Goal: Find contact information: Find contact information

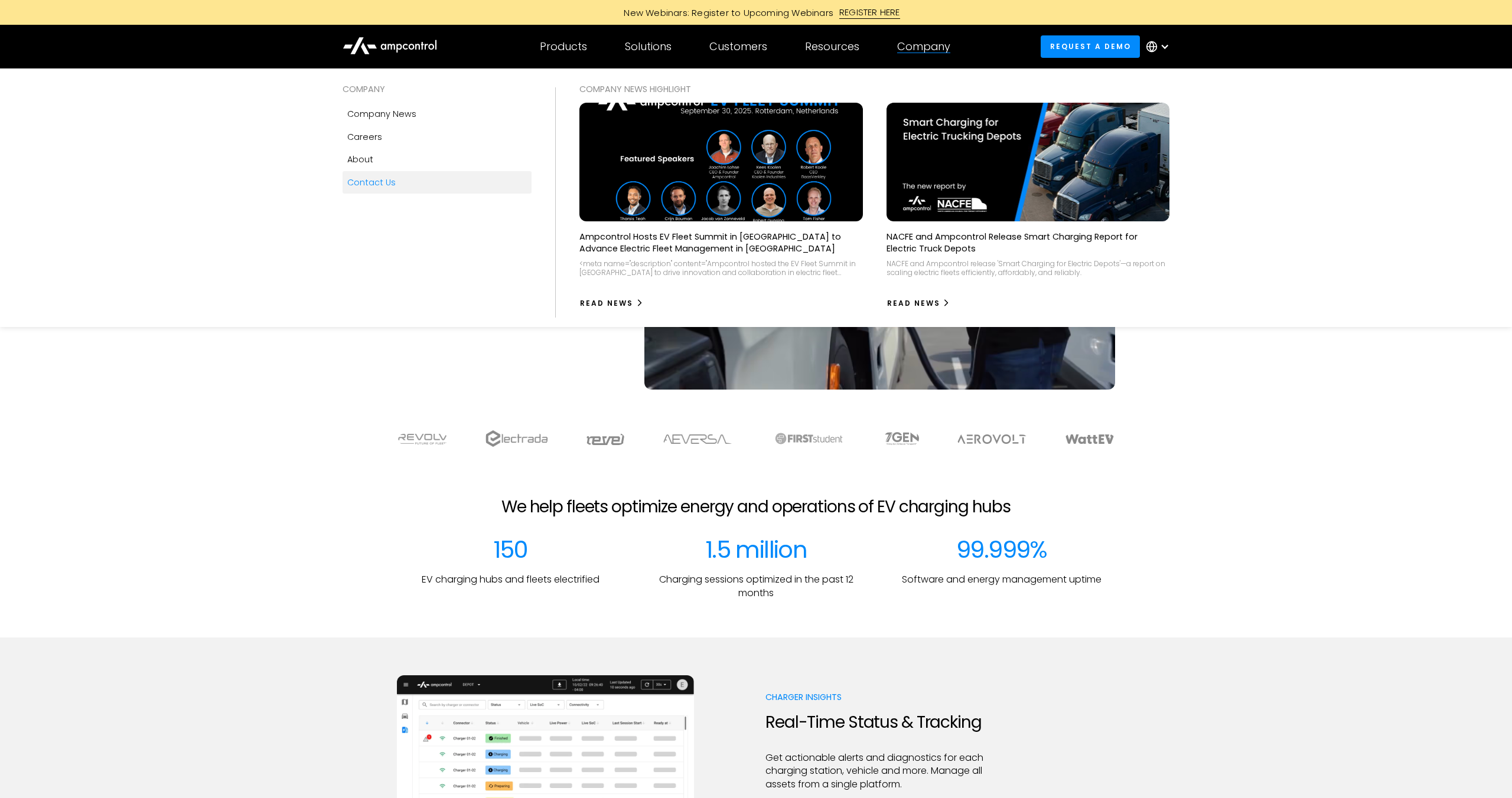
click at [389, 188] on div "Contact Us" at bounding box center [371, 182] width 48 height 13
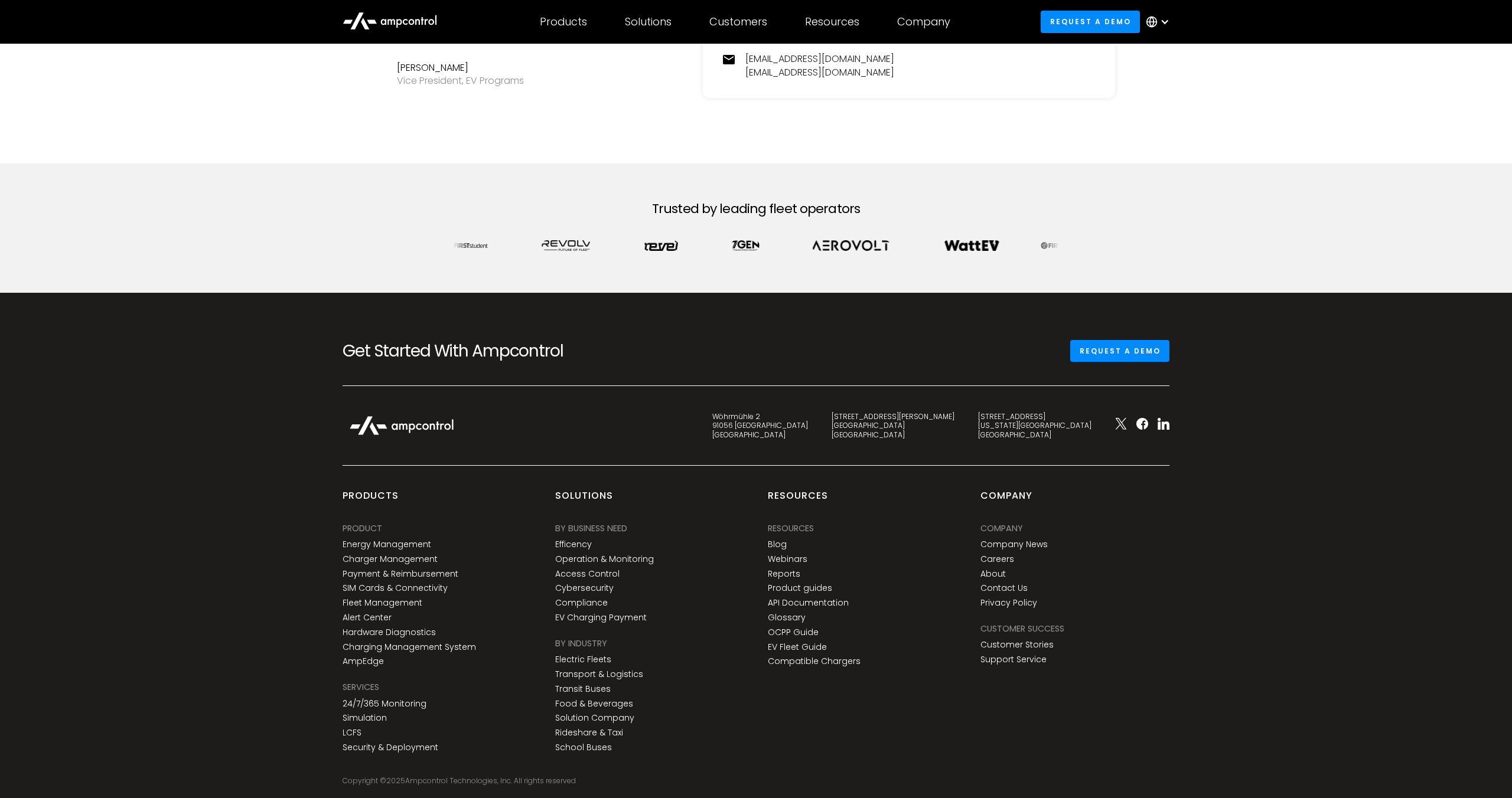
scroll to position [468, 0]
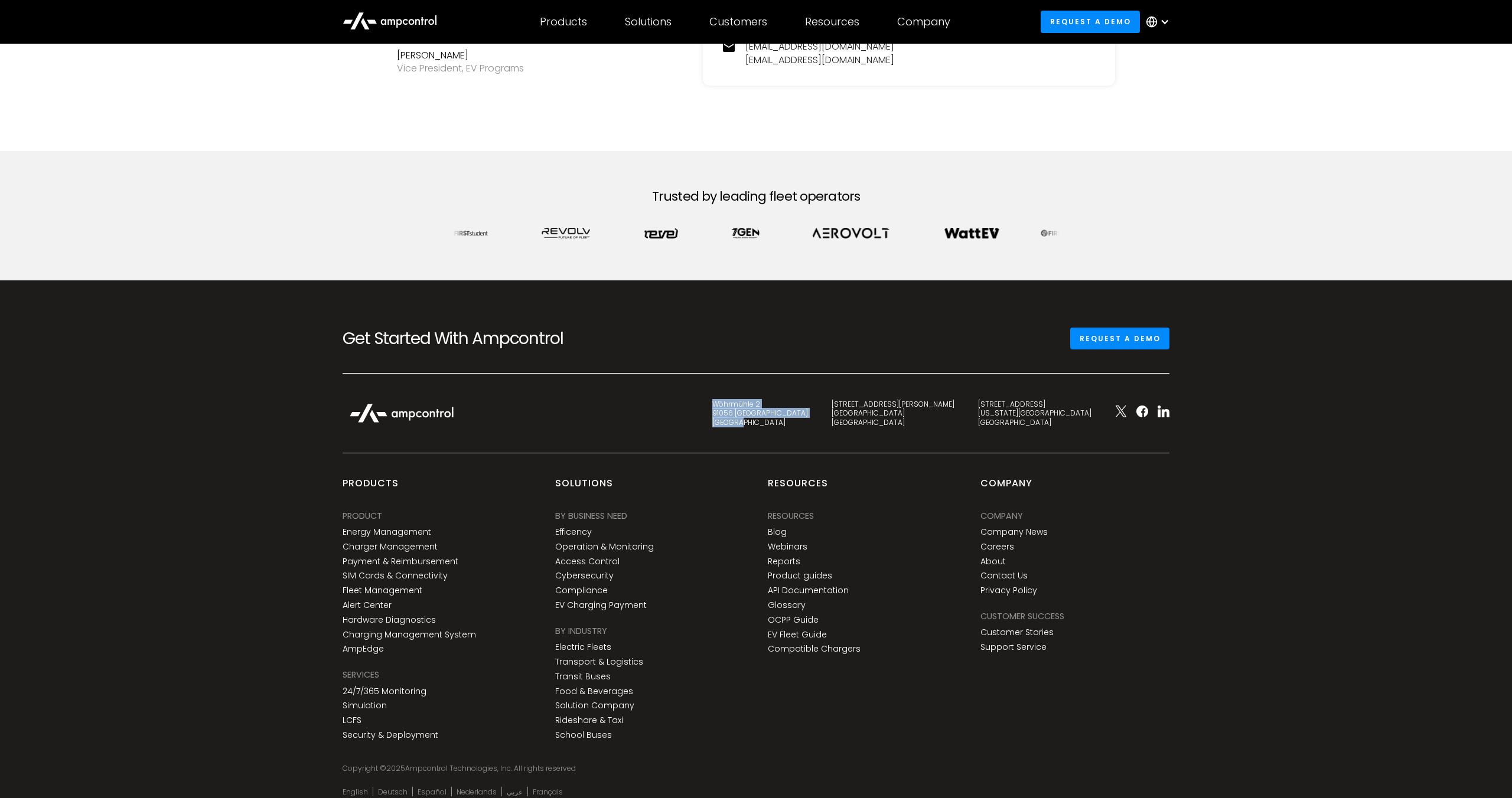
drag, startPoint x: 856, startPoint y: 404, endPoint x: 893, endPoint y: 420, distance: 40.3
click at [808, 420] on div "[STREET_ADDRESS]" at bounding box center [759, 413] width 96 height 27
copy div "[STREET_ADDRESS]"
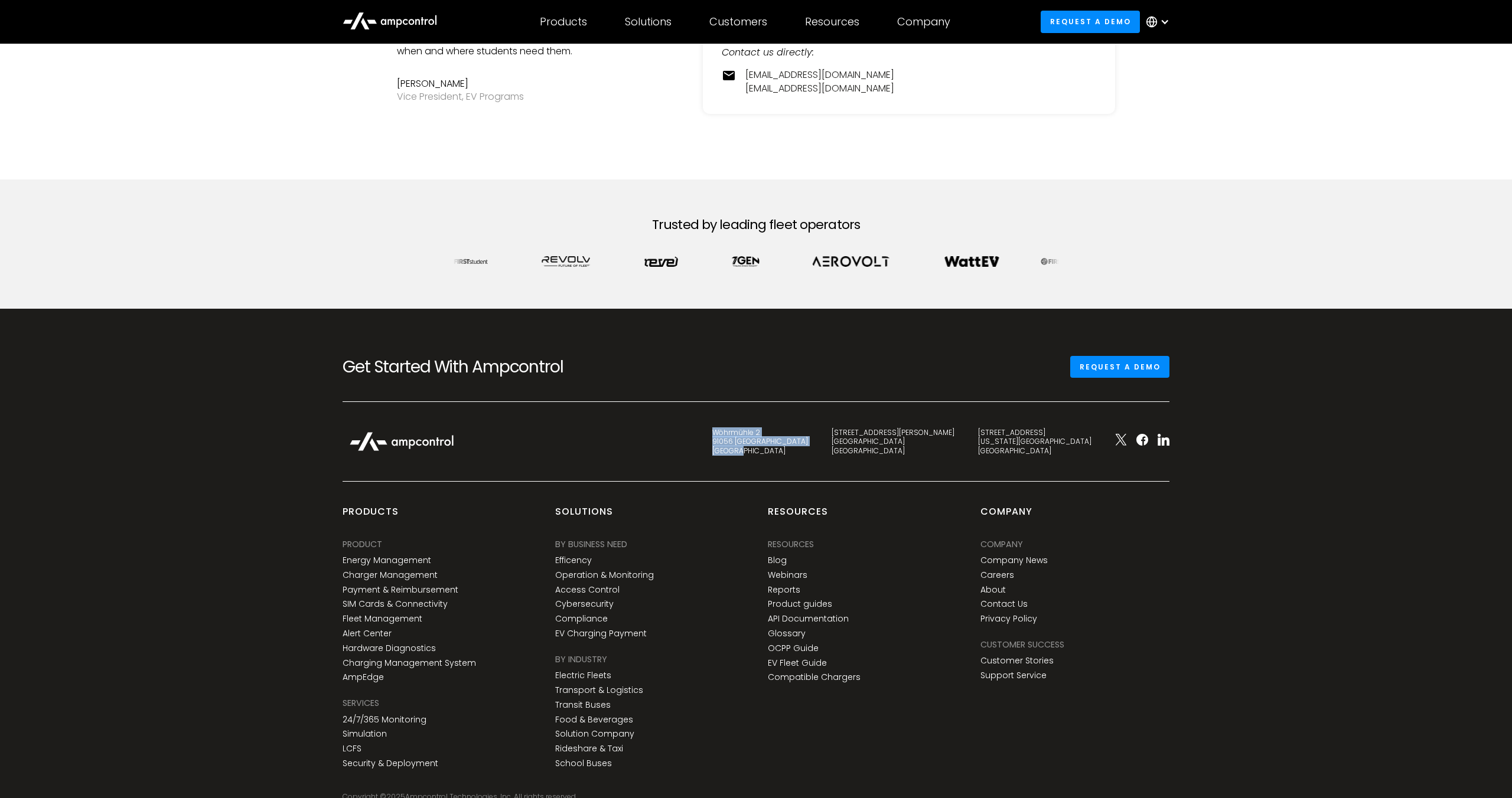
scroll to position [377, 0]
